Goal: Communication & Community: Answer question/provide support

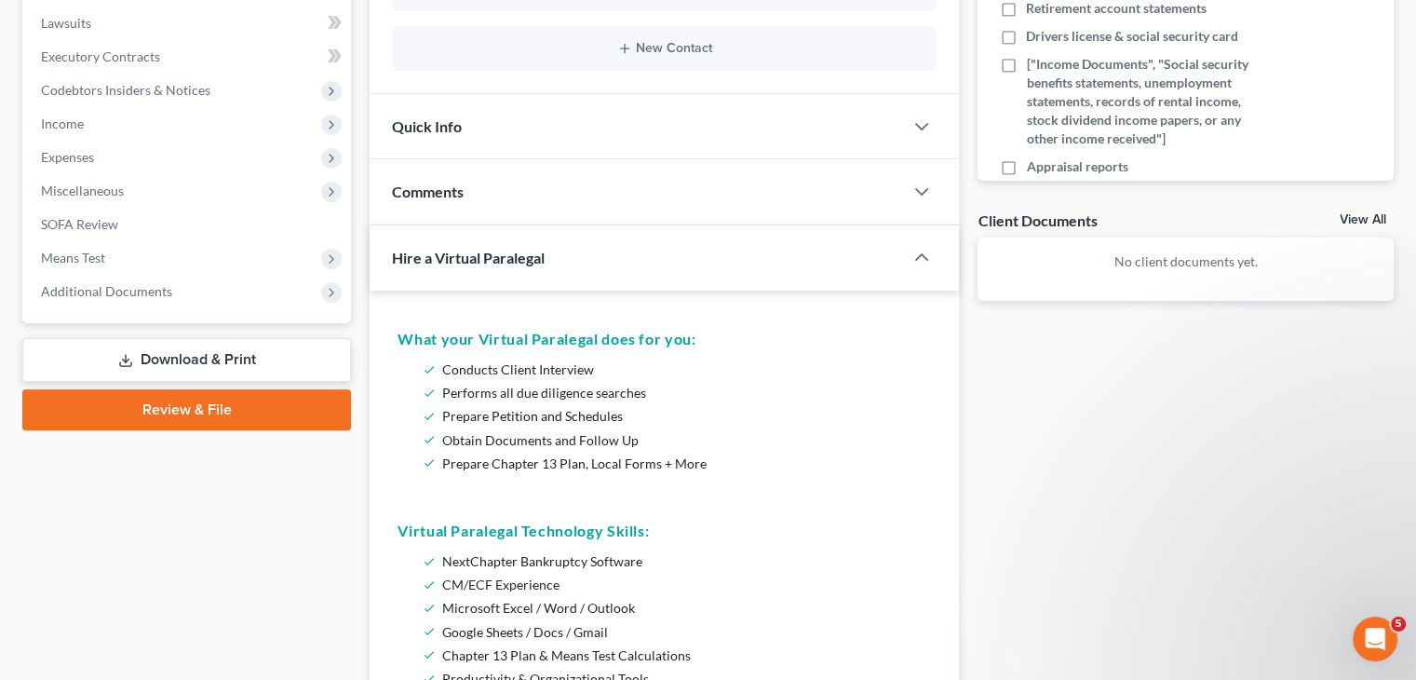
scroll to position [492, 0]
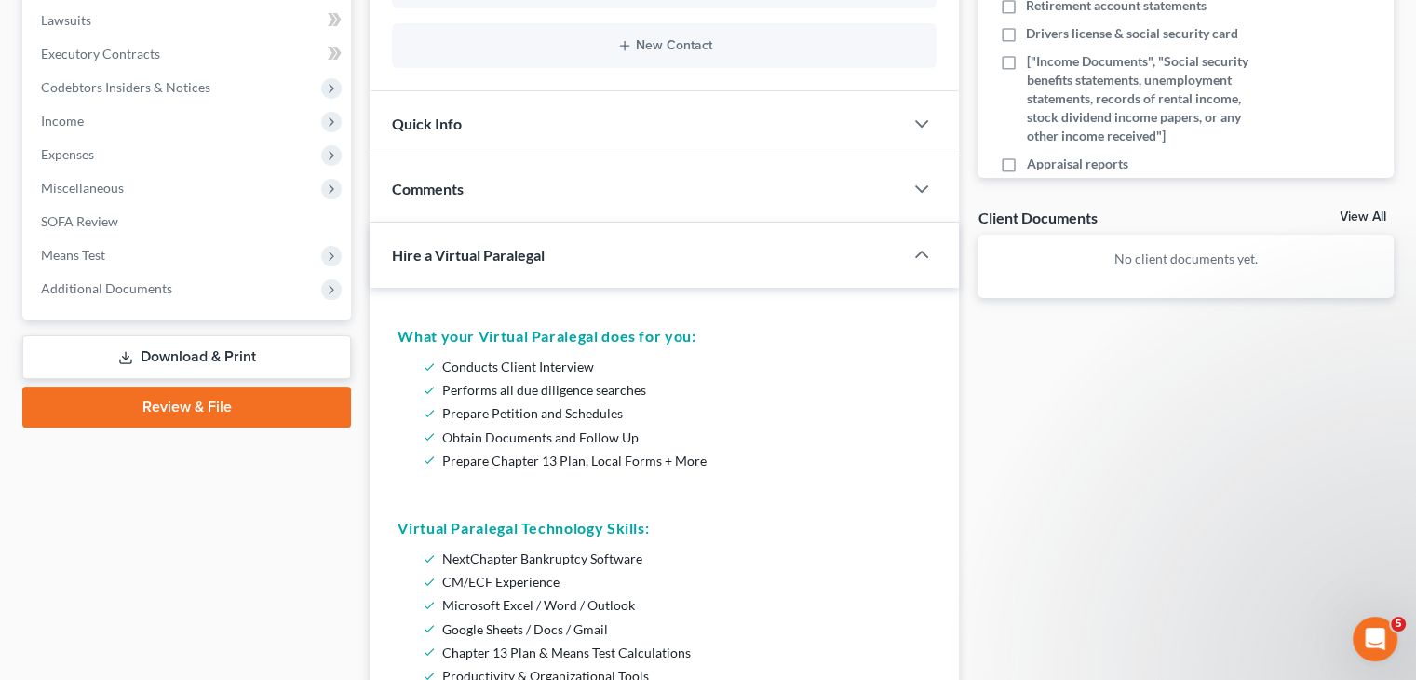
click at [1071, 451] on div "Docs Tasks Events Fees Timer 0% Completed Nothing here yet! Credit Counseling C…" at bounding box center [1185, 546] width 435 height 1719
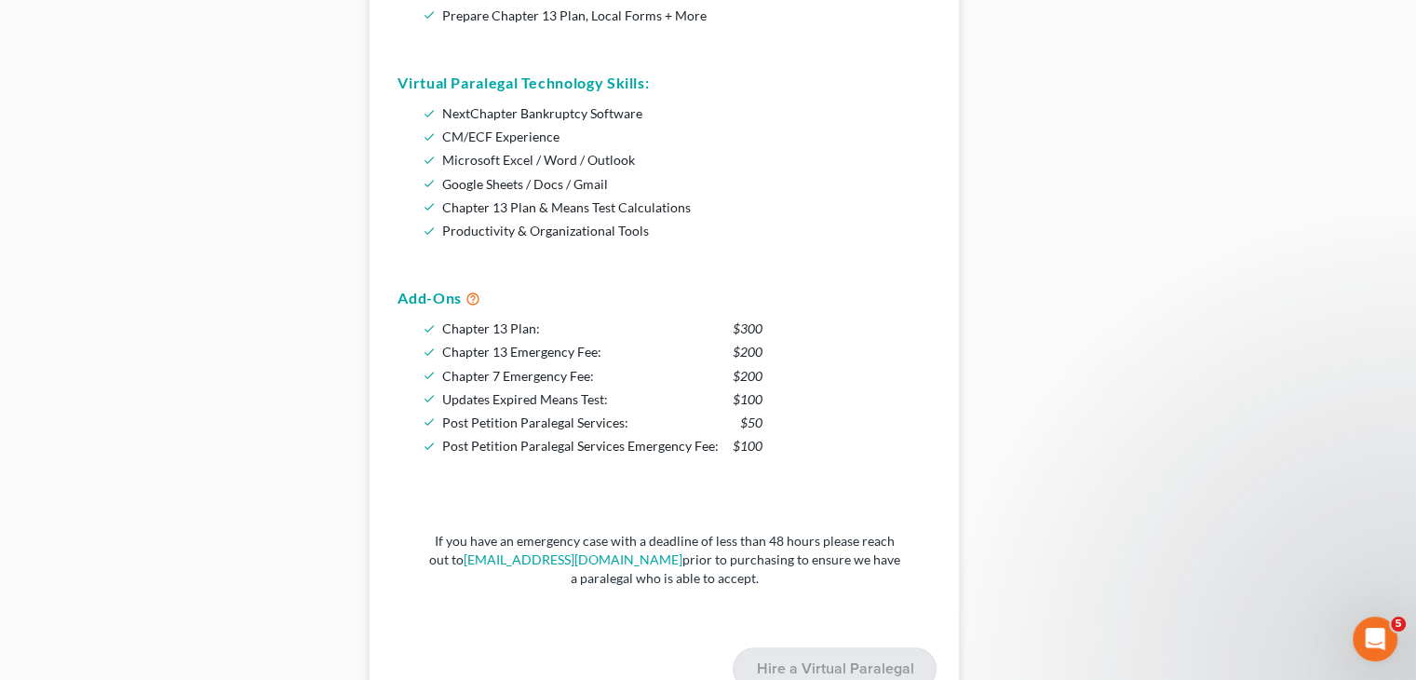
scroll to position [941, 0]
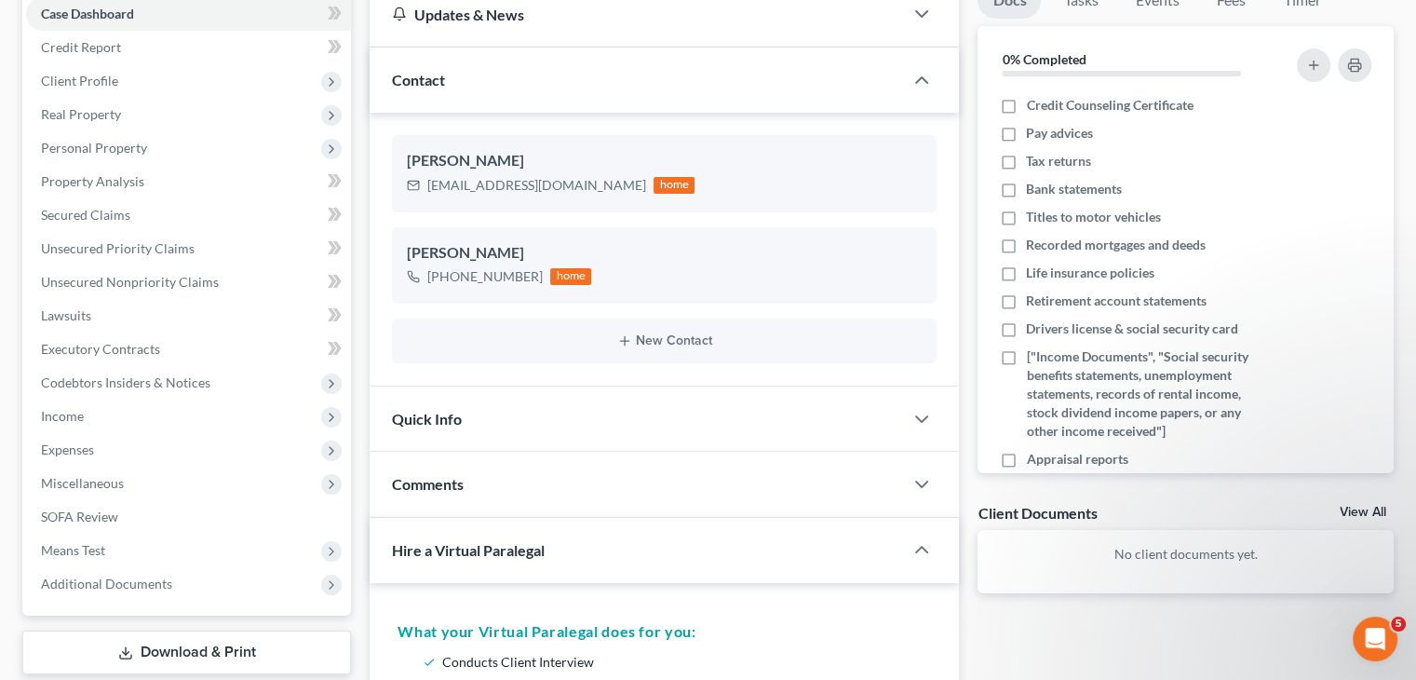
click at [1240, 508] on div "Client Documents View All" at bounding box center [1186, 516] width 416 height 27
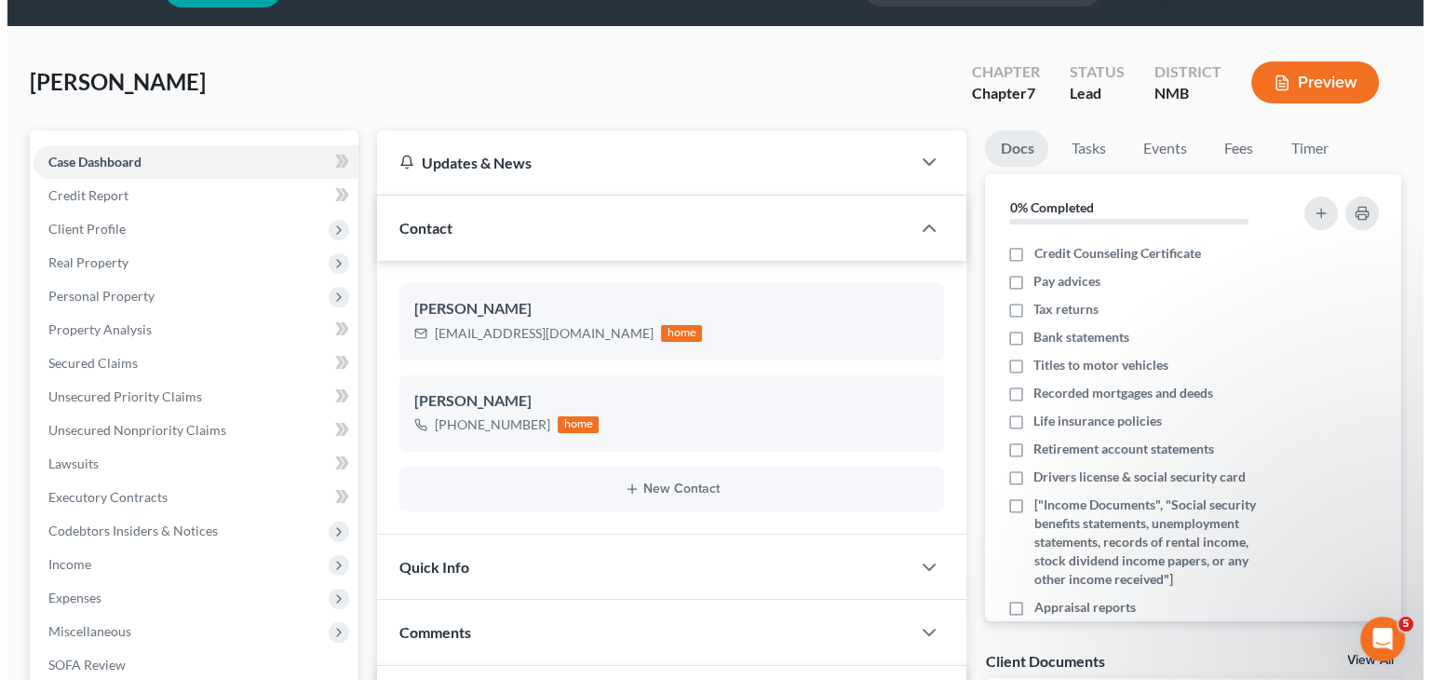
scroll to position [0, 0]
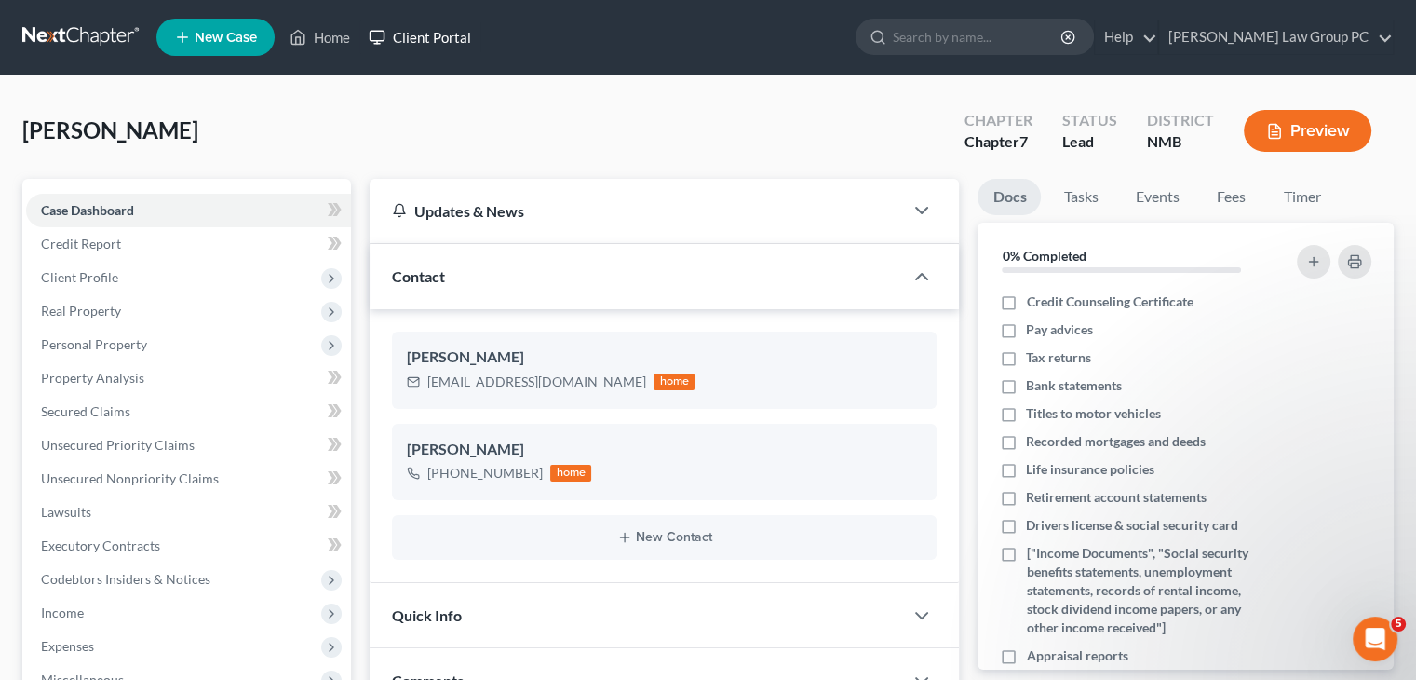
click at [451, 36] on link "Client Portal" at bounding box center [419, 37] width 121 height 34
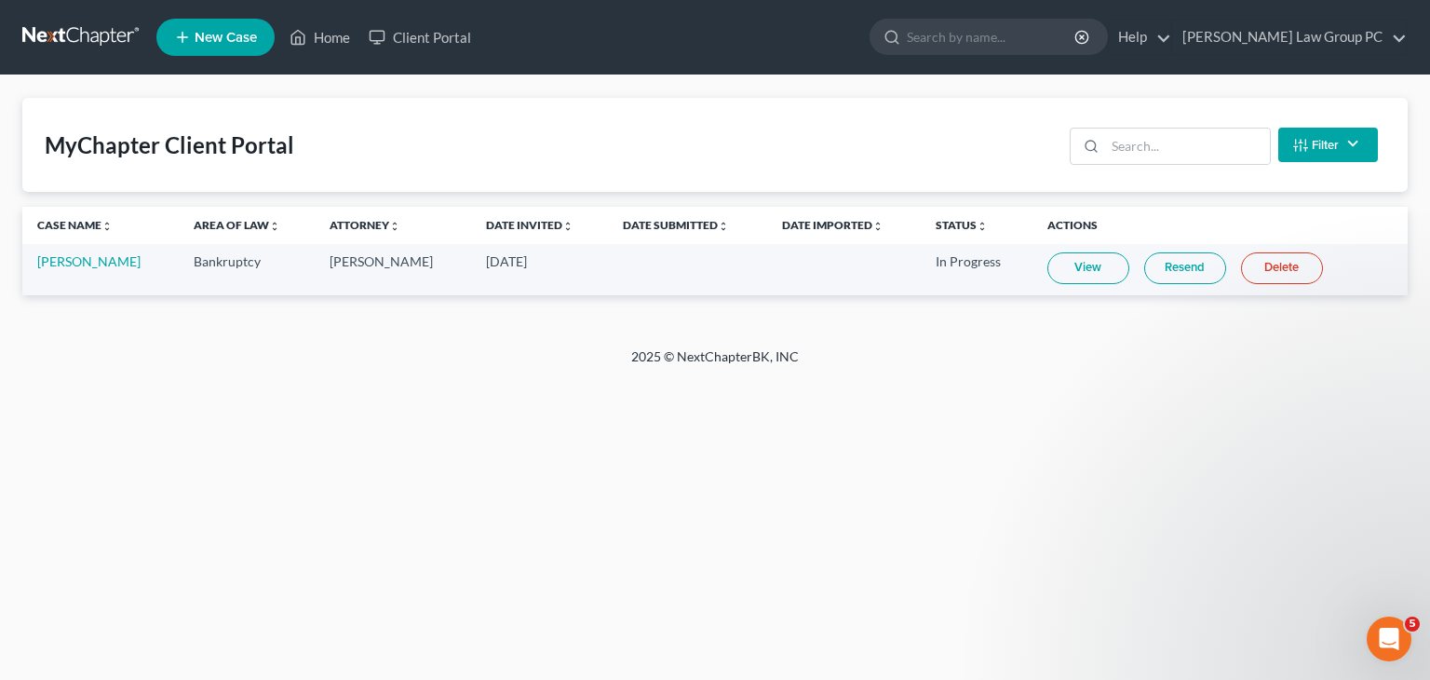
click at [1187, 254] on link "Resend" at bounding box center [1185, 268] width 82 height 32
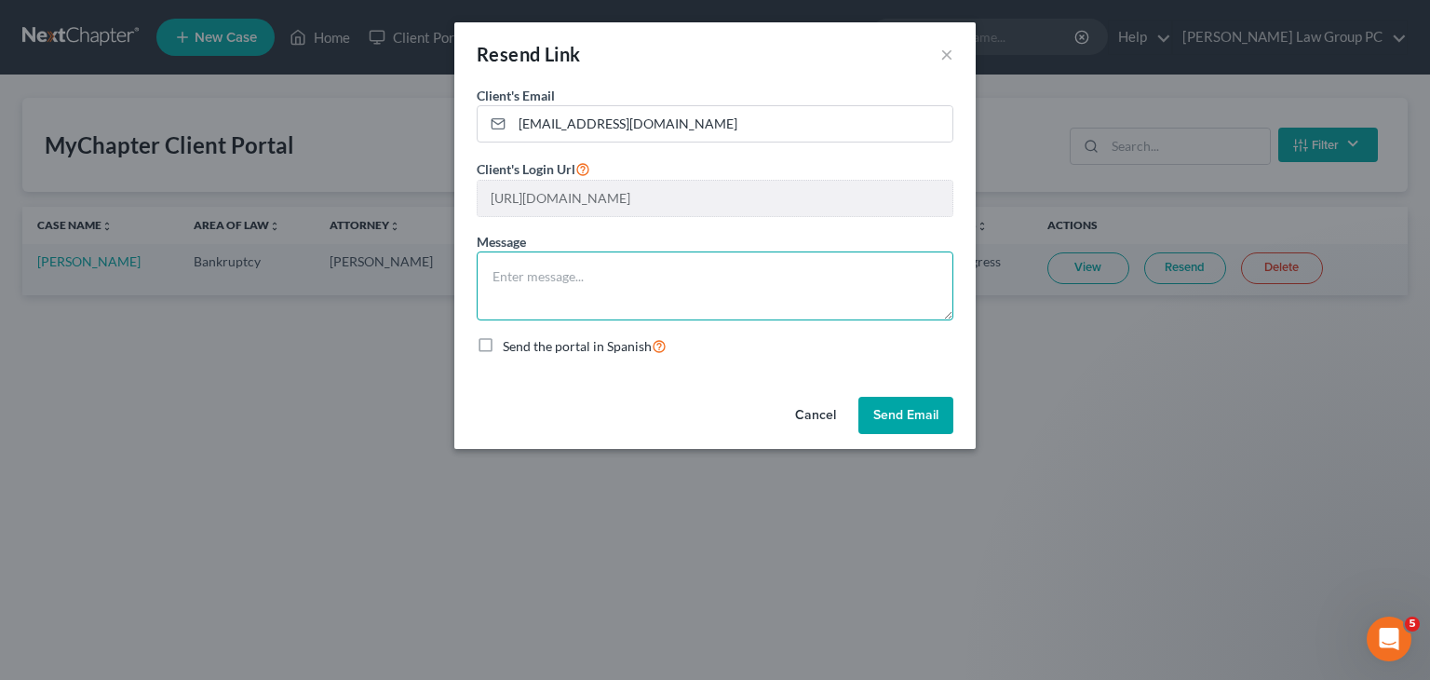
click at [719, 280] on textarea at bounding box center [715, 285] width 477 height 69
type textarea "Portal for uploading documents and information"
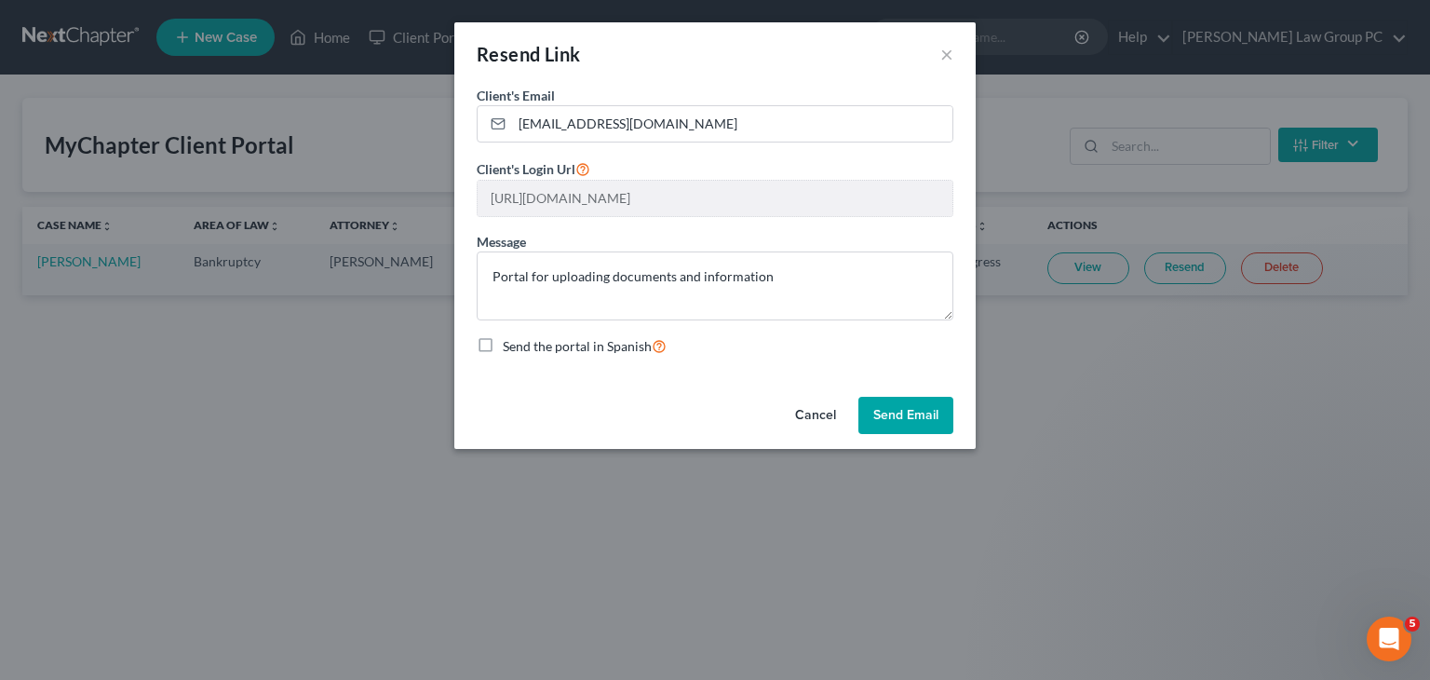
click at [926, 408] on button "Send Email" at bounding box center [906, 415] width 95 height 37
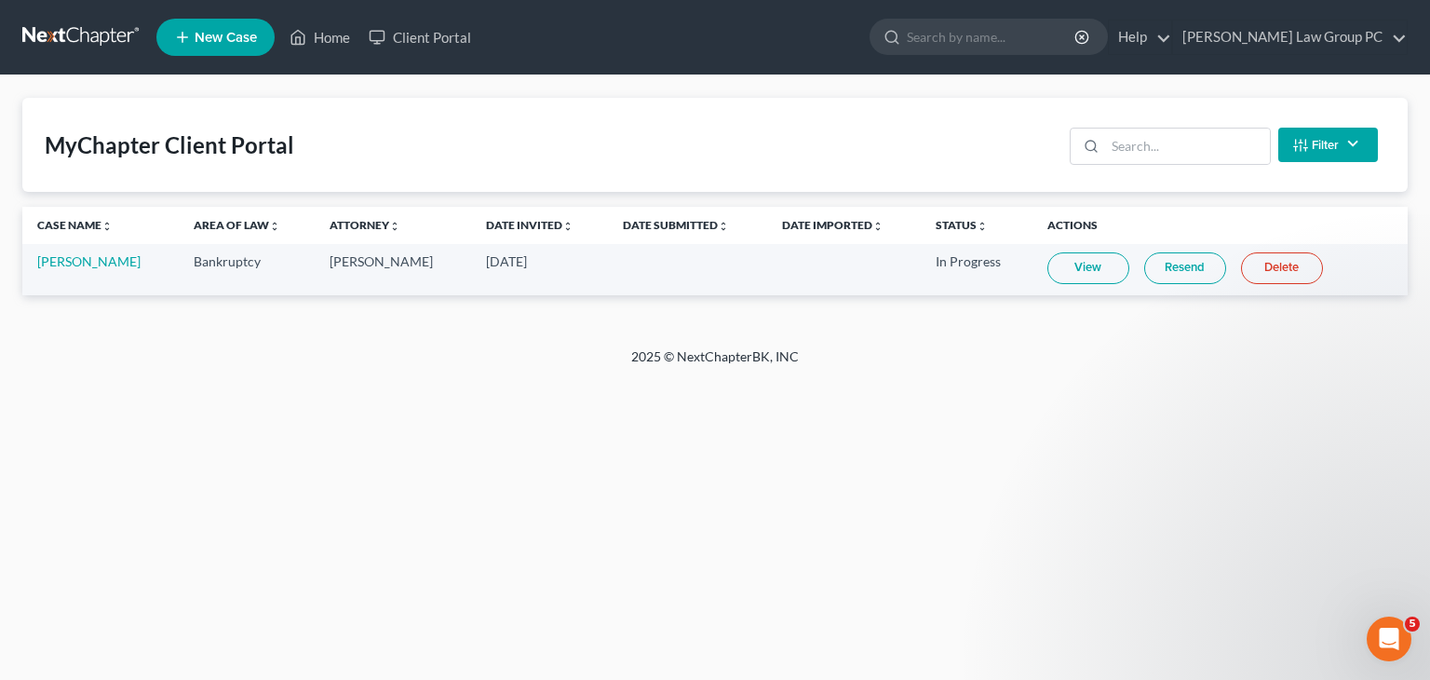
click at [1158, 451] on div "Home New Case Client Portal [PERSON_NAME] Law Group PC [PERSON_NAME][EMAIL_ADDR…" at bounding box center [715, 340] width 1430 height 680
